Goal: Transaction & Acquisition: Purchase product/service

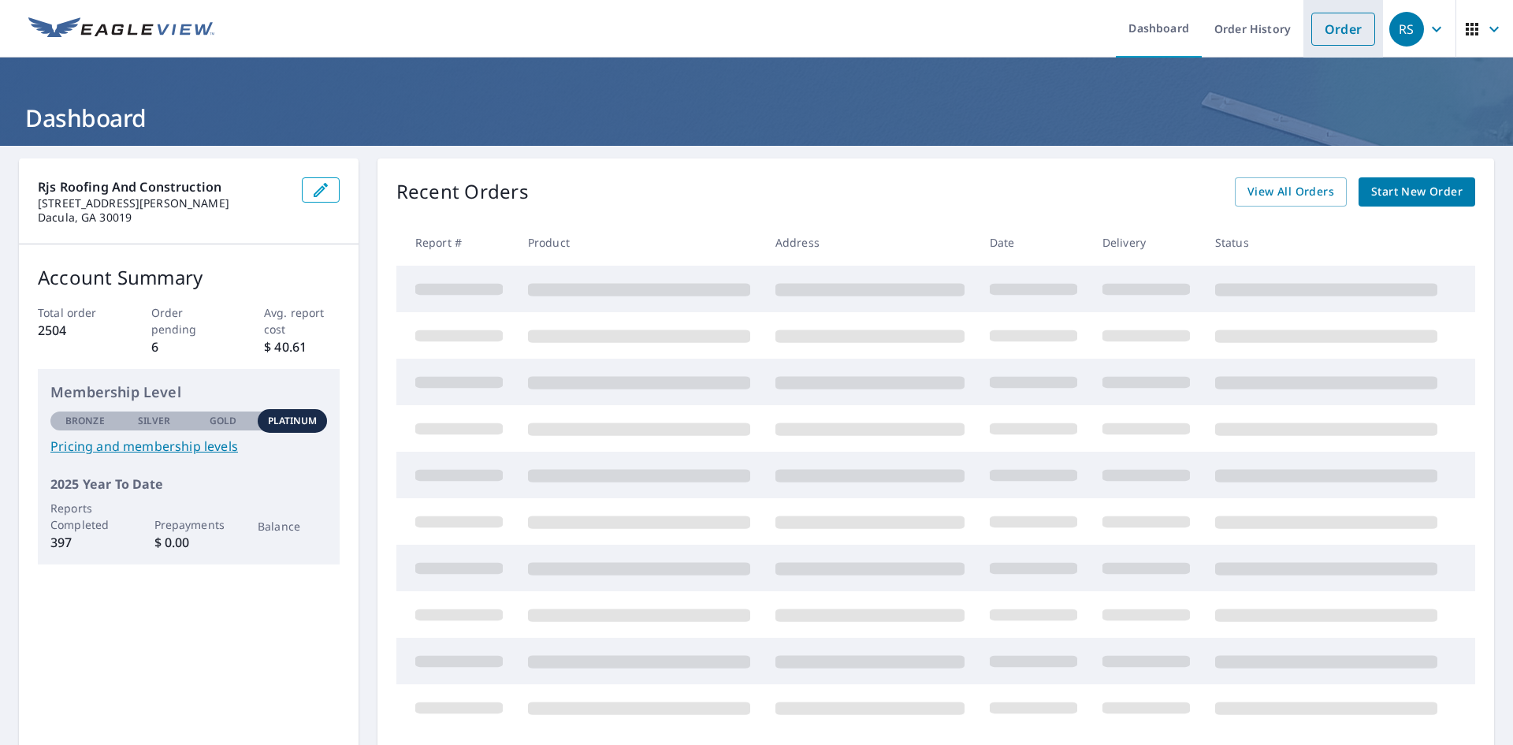
click at [1312, 30] on link "Order" at bounding box center [1344, 29] width 64 height 33
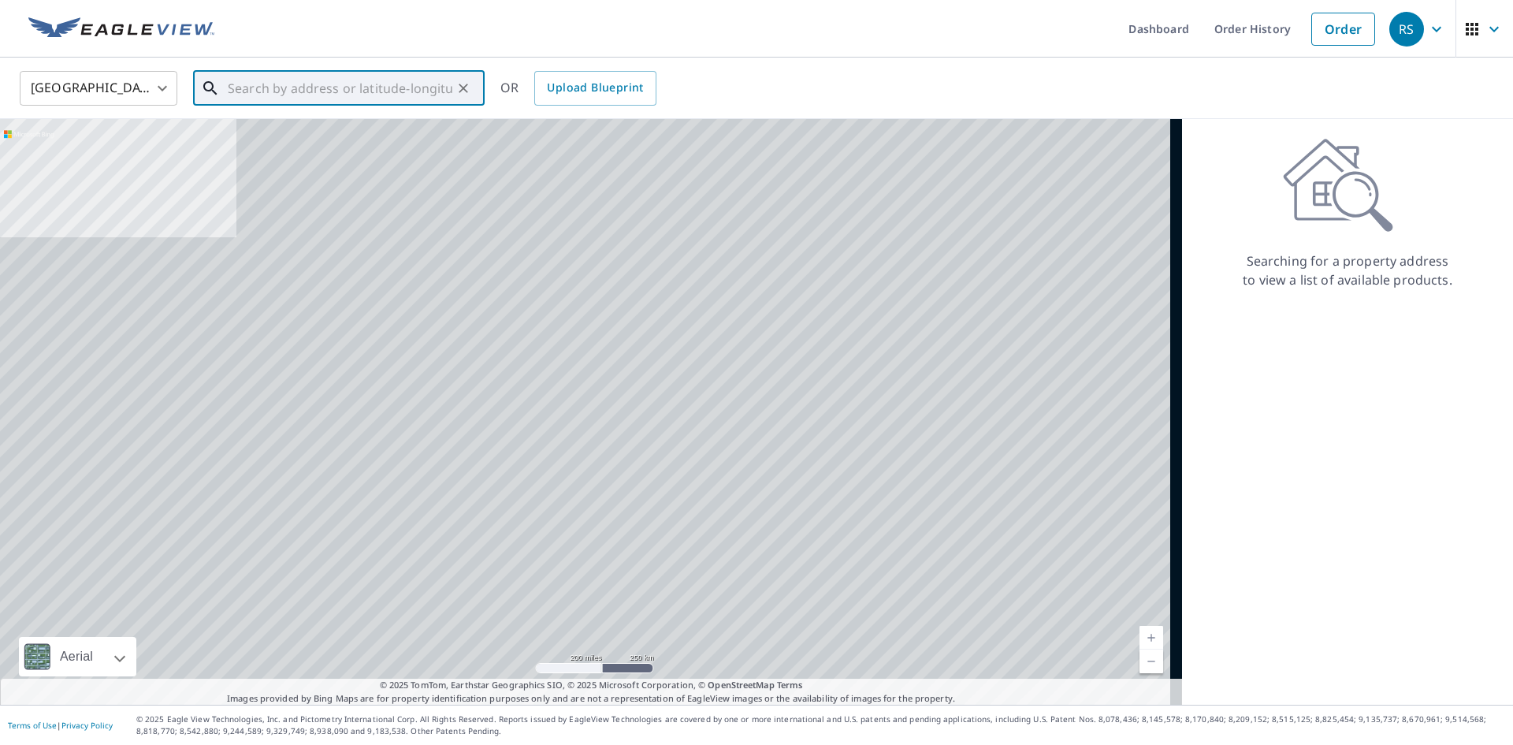
click at [261, 86] on input "text" at bounding box center [340, 88] width 225 height 44
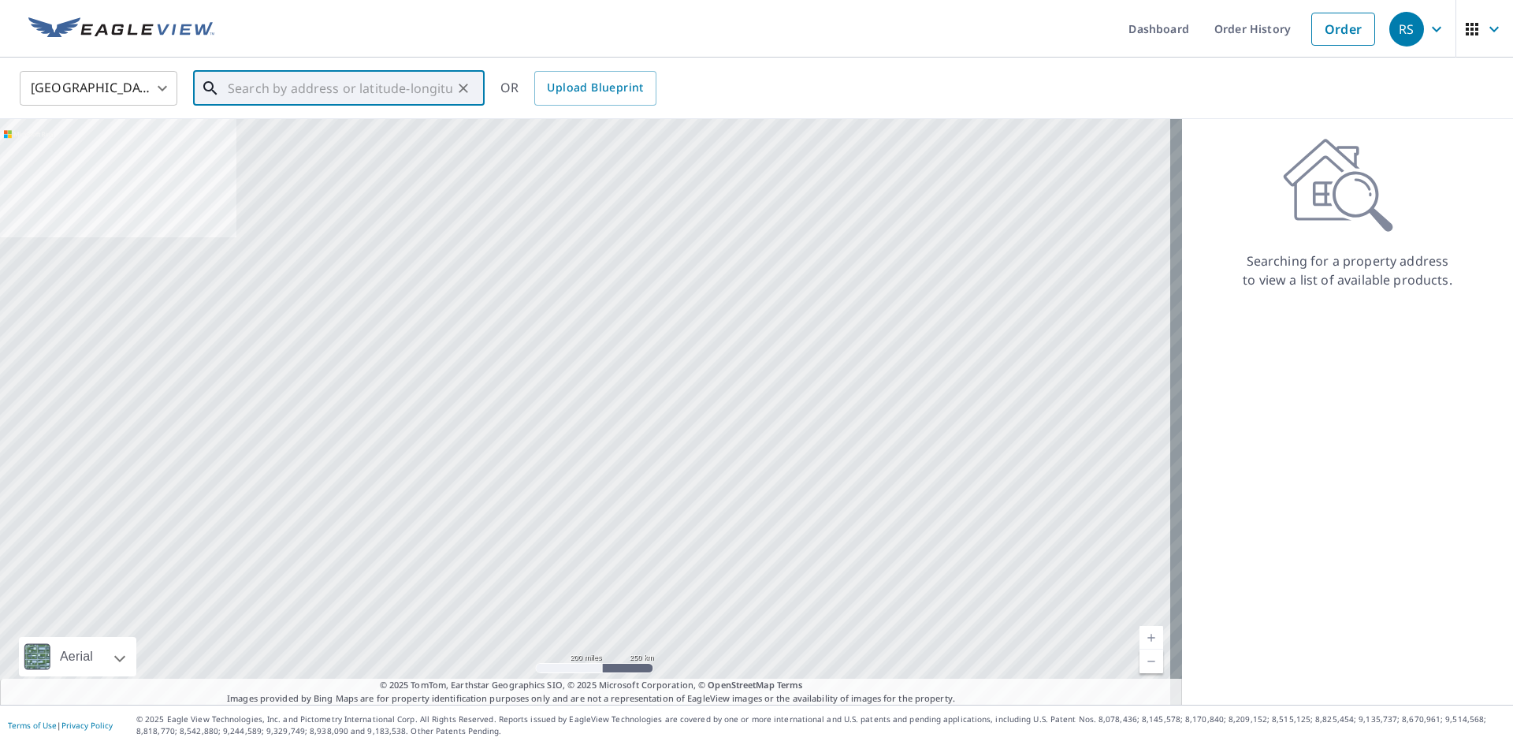
paste input "[STREET_ADDRESS][PERSON_NAME]"
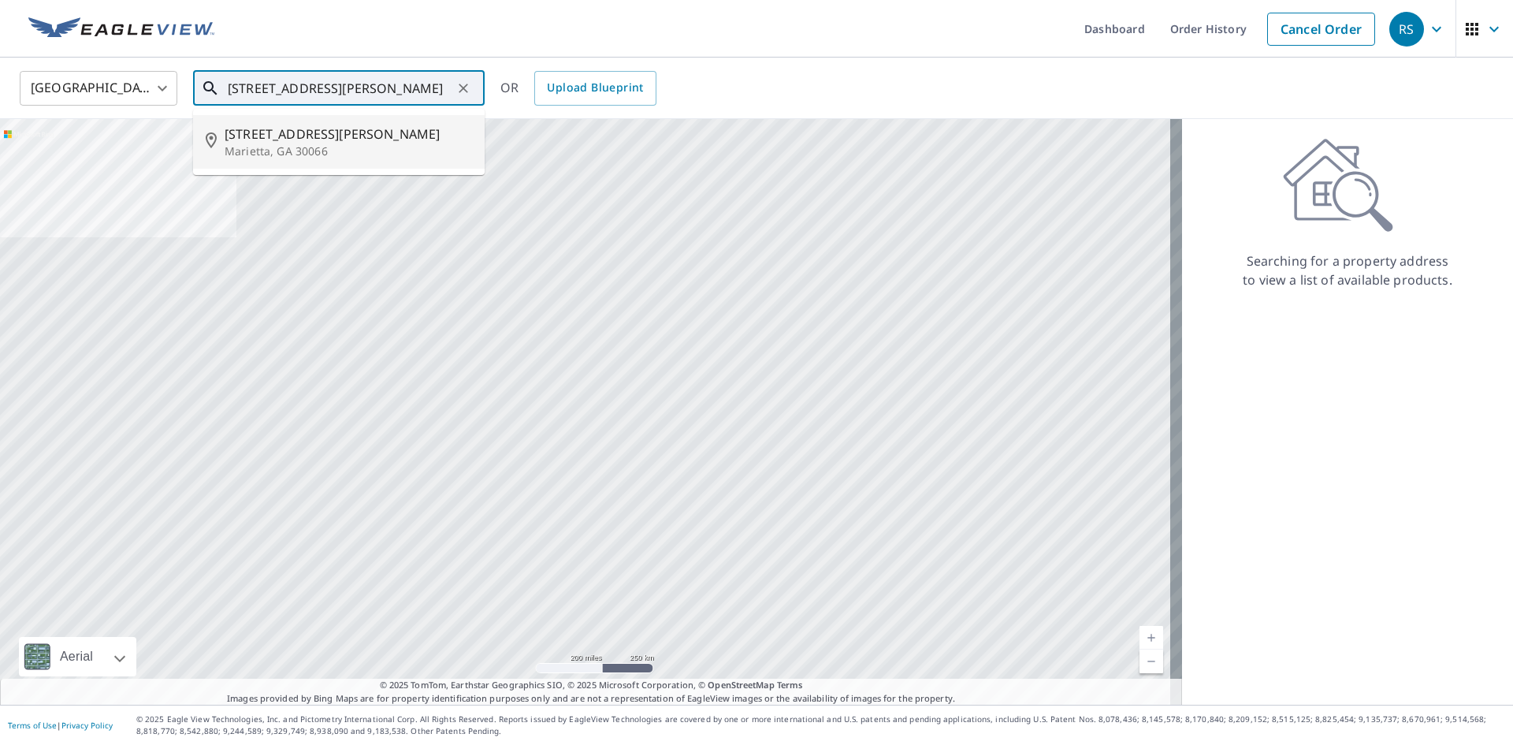
click at [302, 121] on li "3912 Courson St Marietta, GA 30066" at bounding box center [339, 142] width 292 height 54
type input "3912 Courson St Marietta, GA 30066"
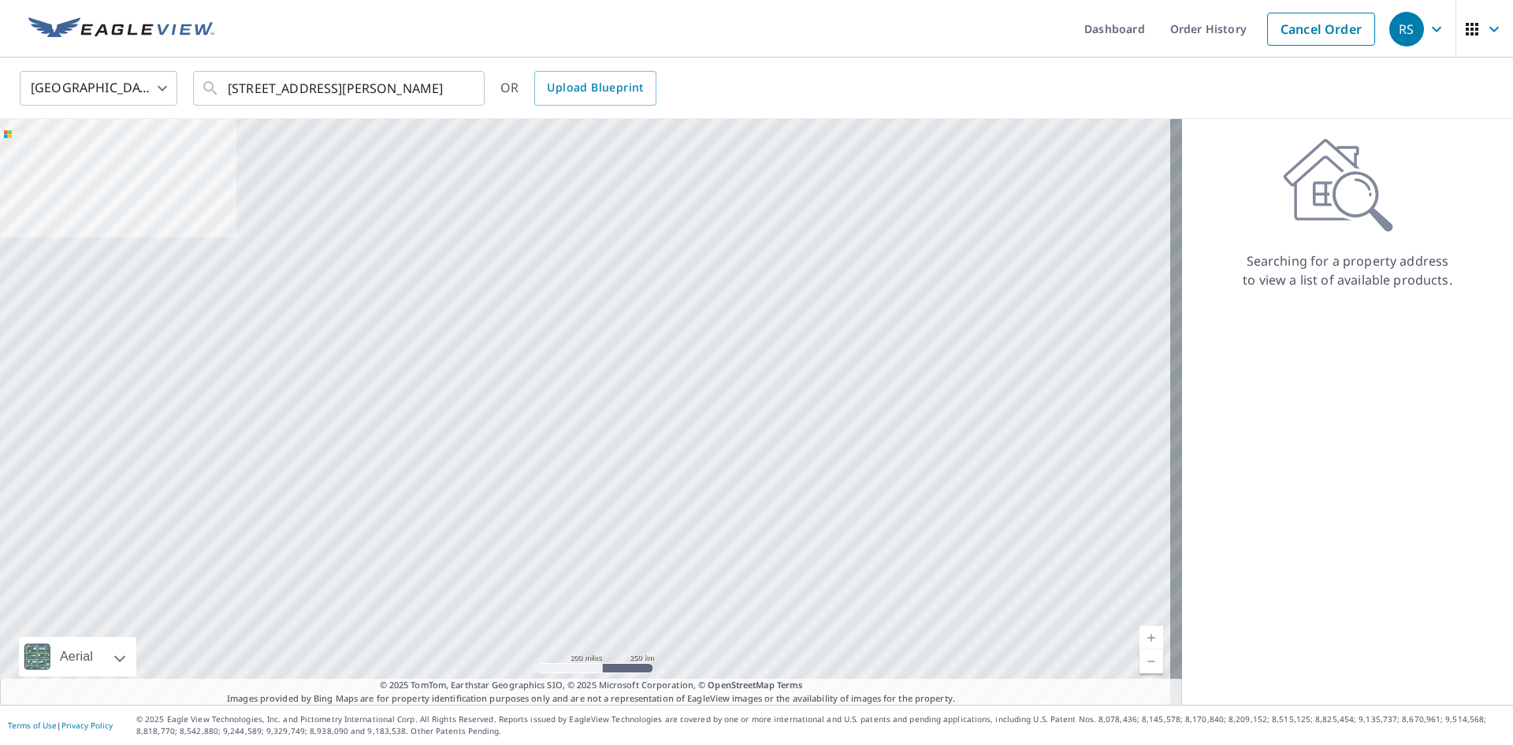
scroll to position [0, 0]
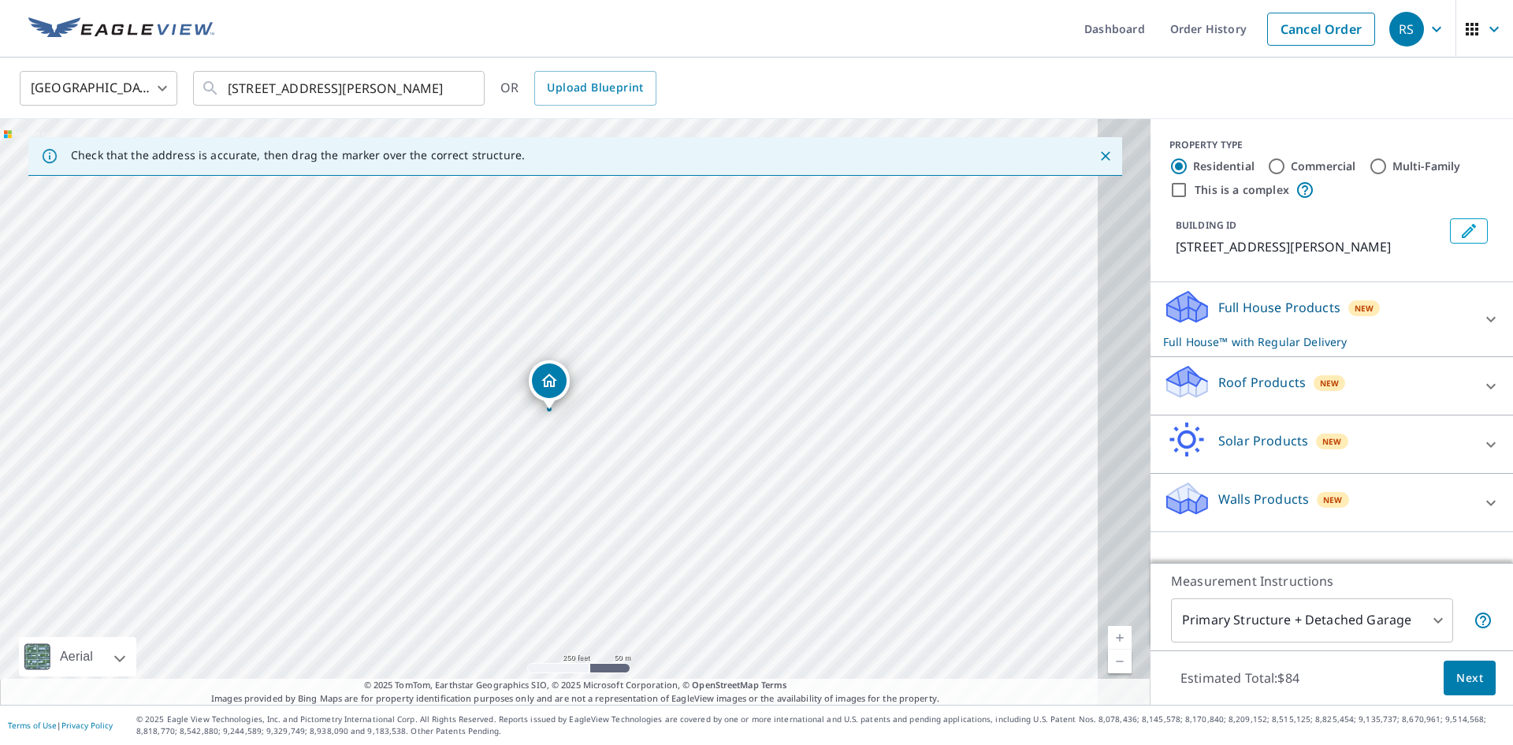
click at [1234, 390] on p "Roof Products" at bounding box center [1262, 382] width 87 height 19
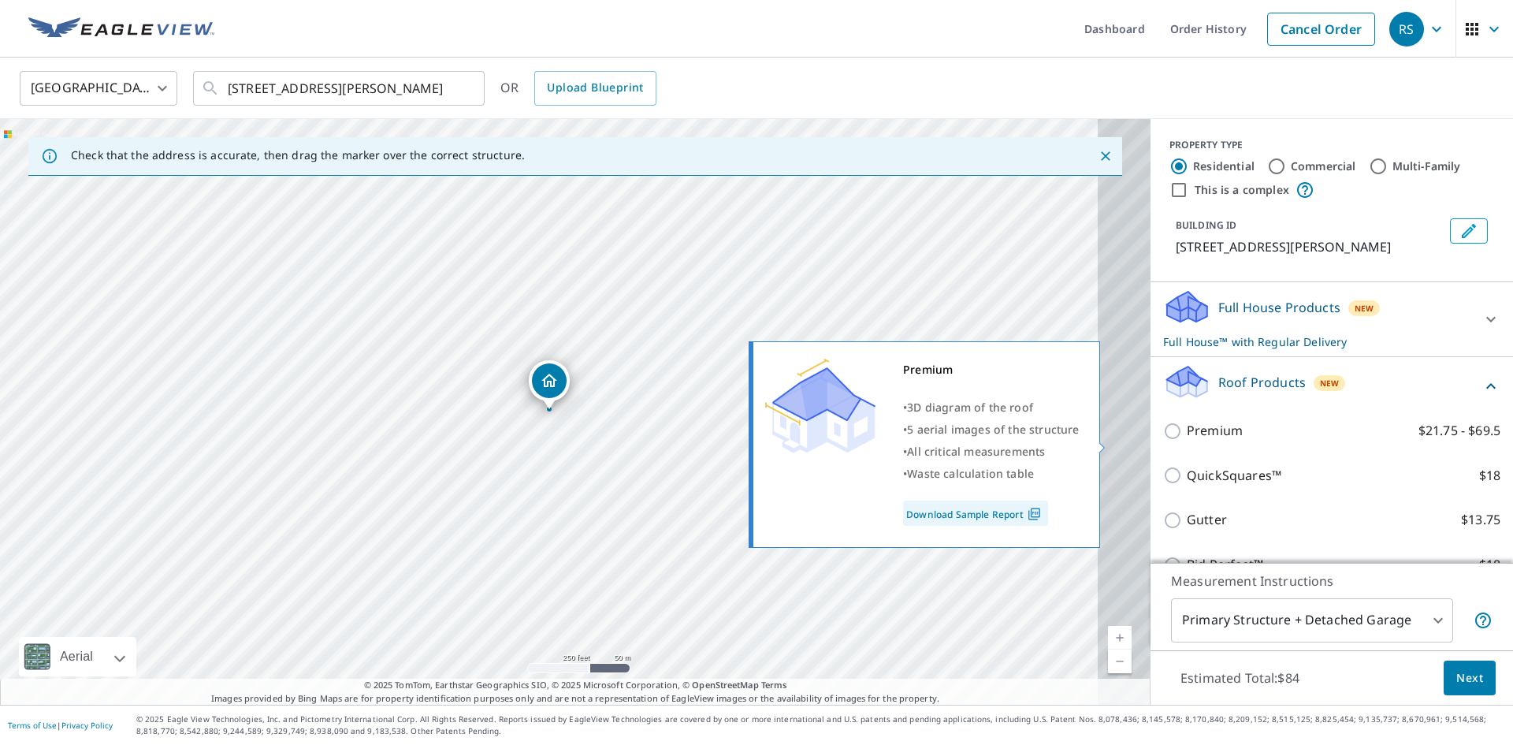
click at [1163, 438] on input "Premium $21.75 - $69.5" at bounding box center [1175, 431] width 24 height 19
checkbox input "true"
checkbox input "false"
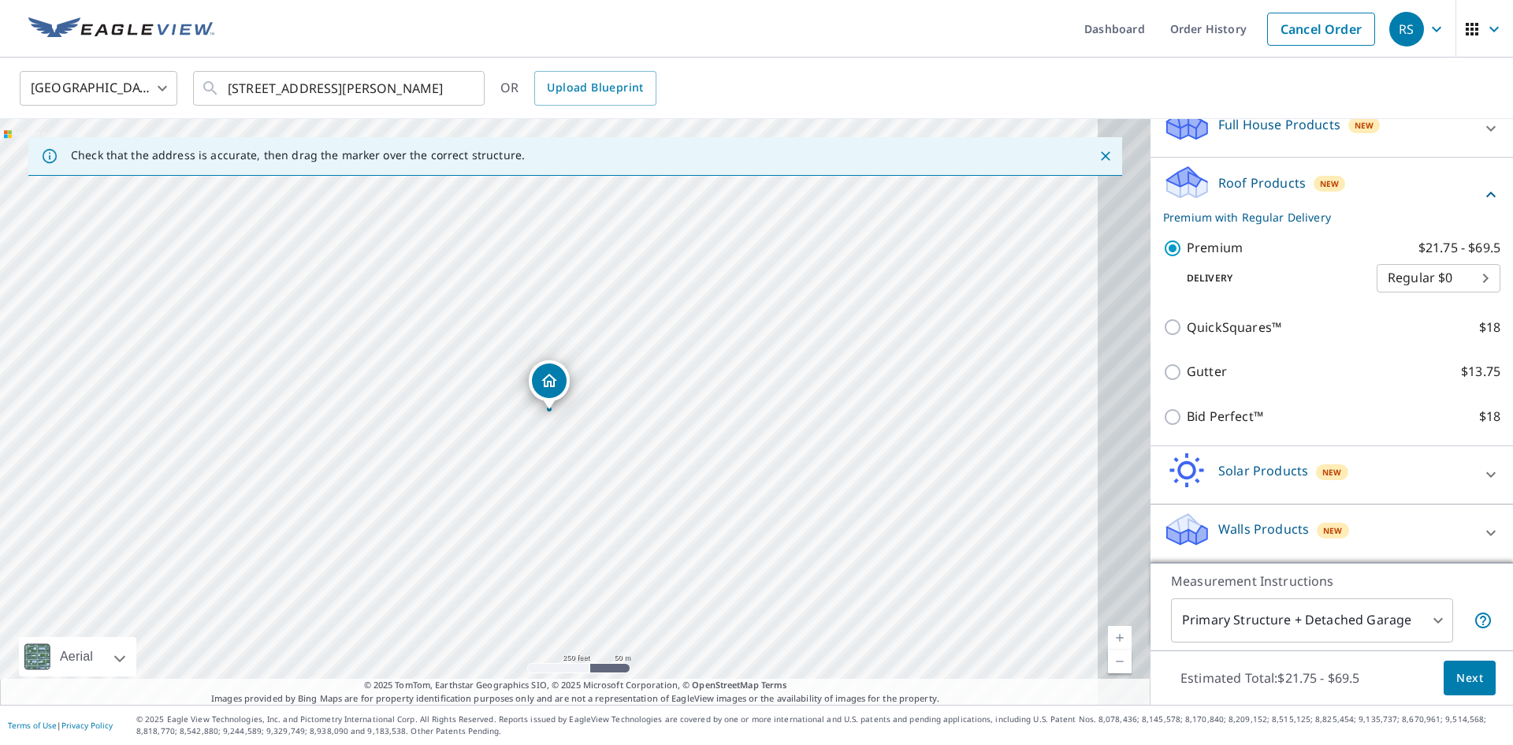
scroll to position [225, 0]
click at [1457, 680] on span "Next" at bounding box center [1470, 678] width 27 height 20
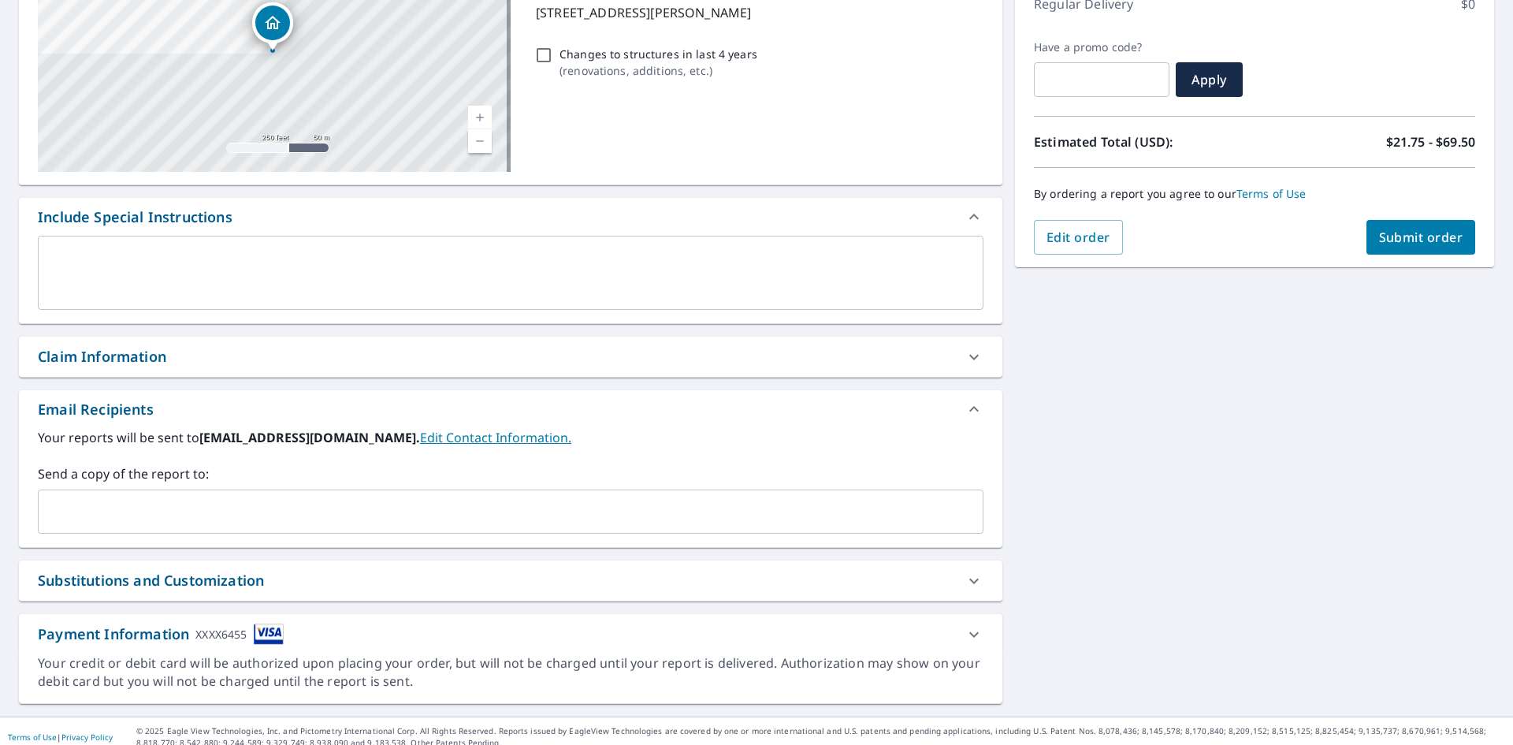
scroll to position [236, 0]
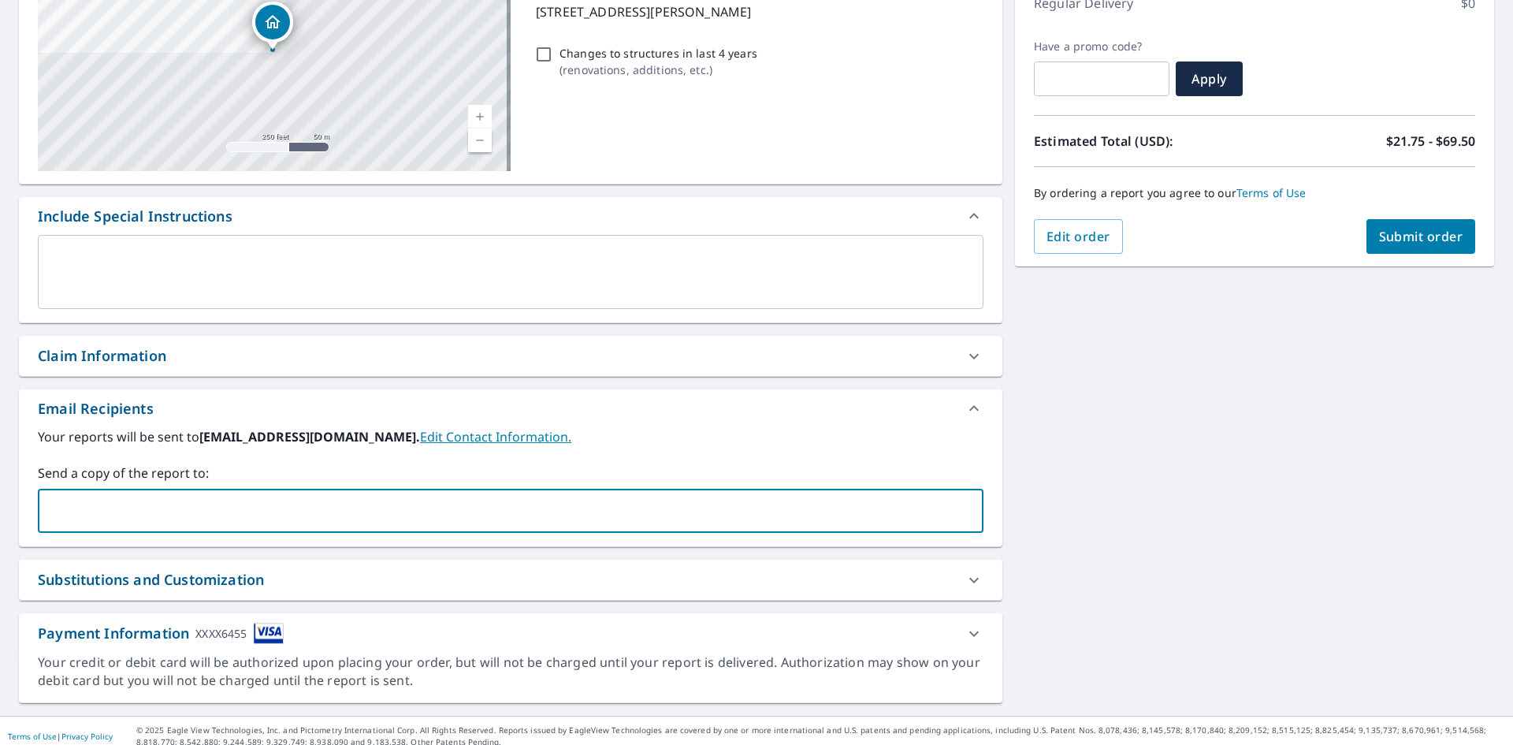
click at [98, 526] on input "text" at bounding box center [499, 511] width 908 height 30
type input "meredith@rjsroofpros.com"
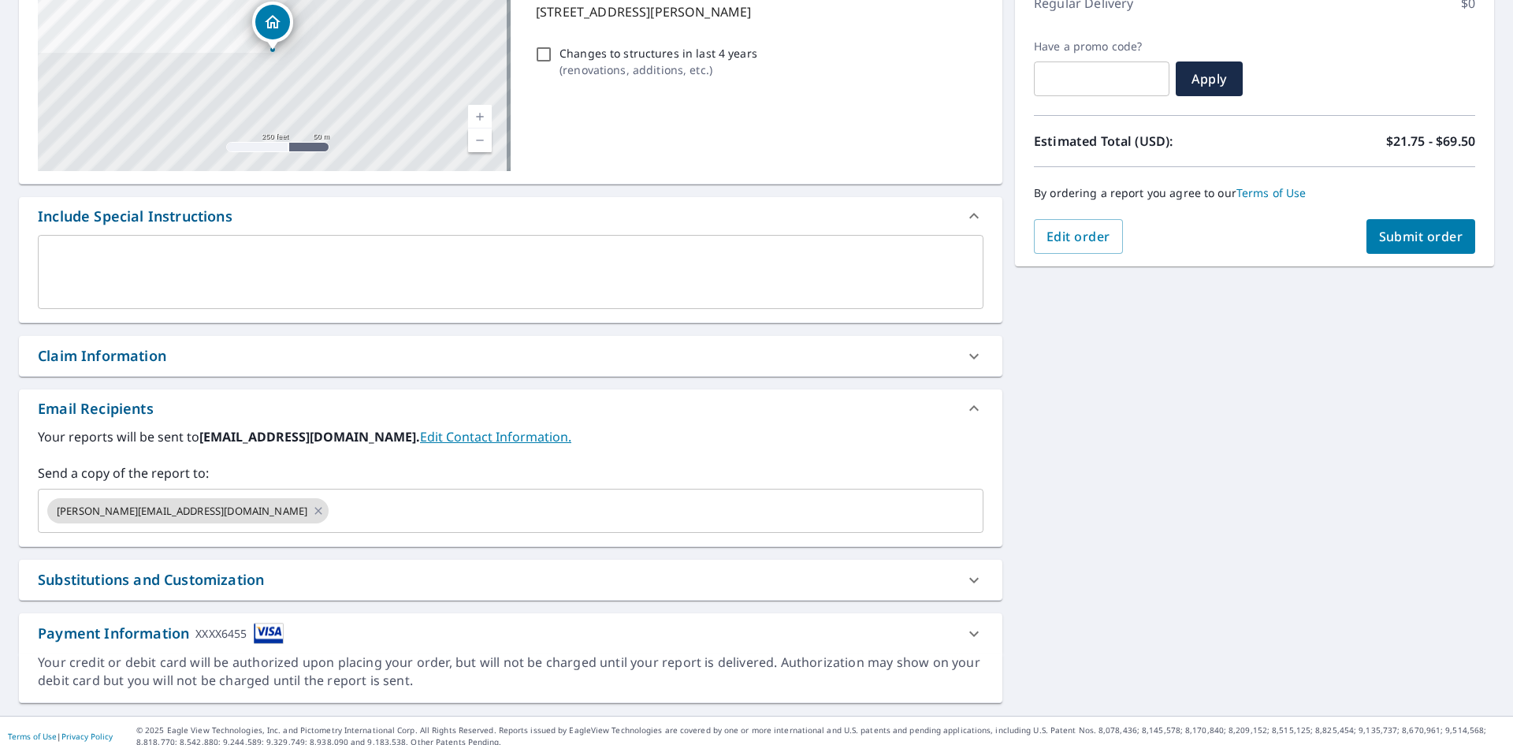
click at [1037, 474] on div "3912 Courson St Marietta, GA 30066 Aerial Road A standard road map Aerial A det…" at bounding box center [756, 312] width 1513 height 806
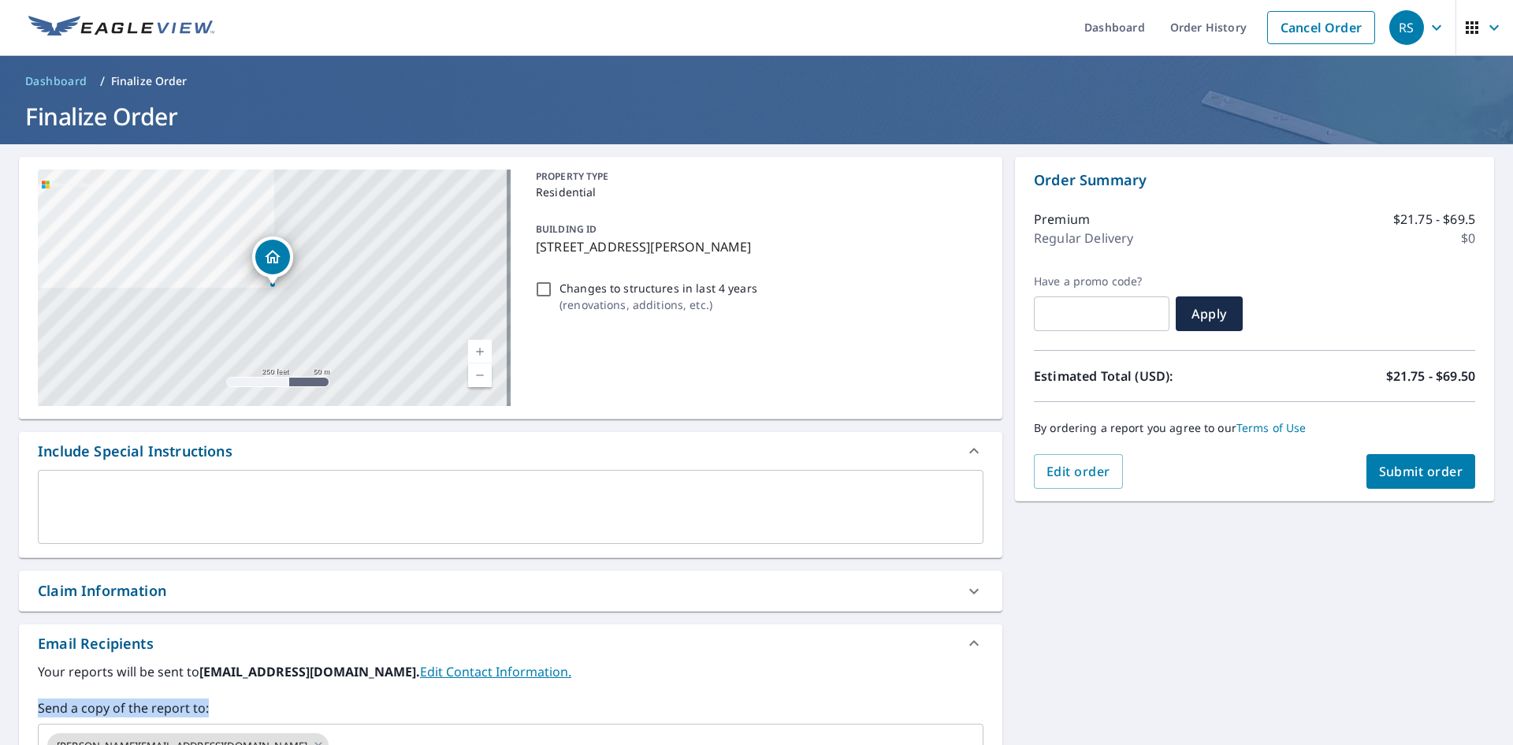
scroll to position [1, 0]
click at [1409, 473] on span "Submit order" at bounding box center [1421, 471] width 84 height 17
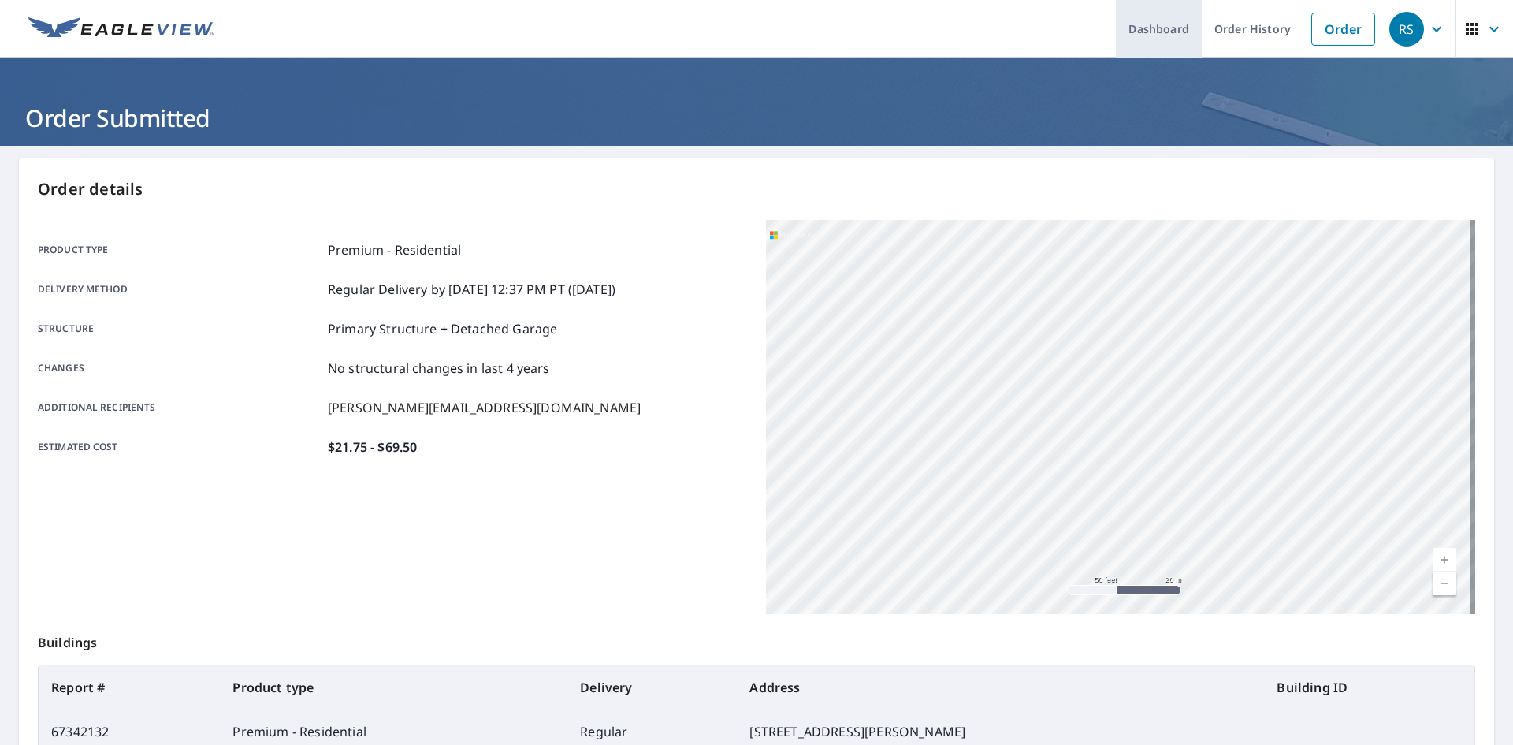
click at [1130, 24] on link "Dashboard" at bounding box center [1159, 29] width 86 height 58
